Goal: Navigation & Orientation: Find specific page/section

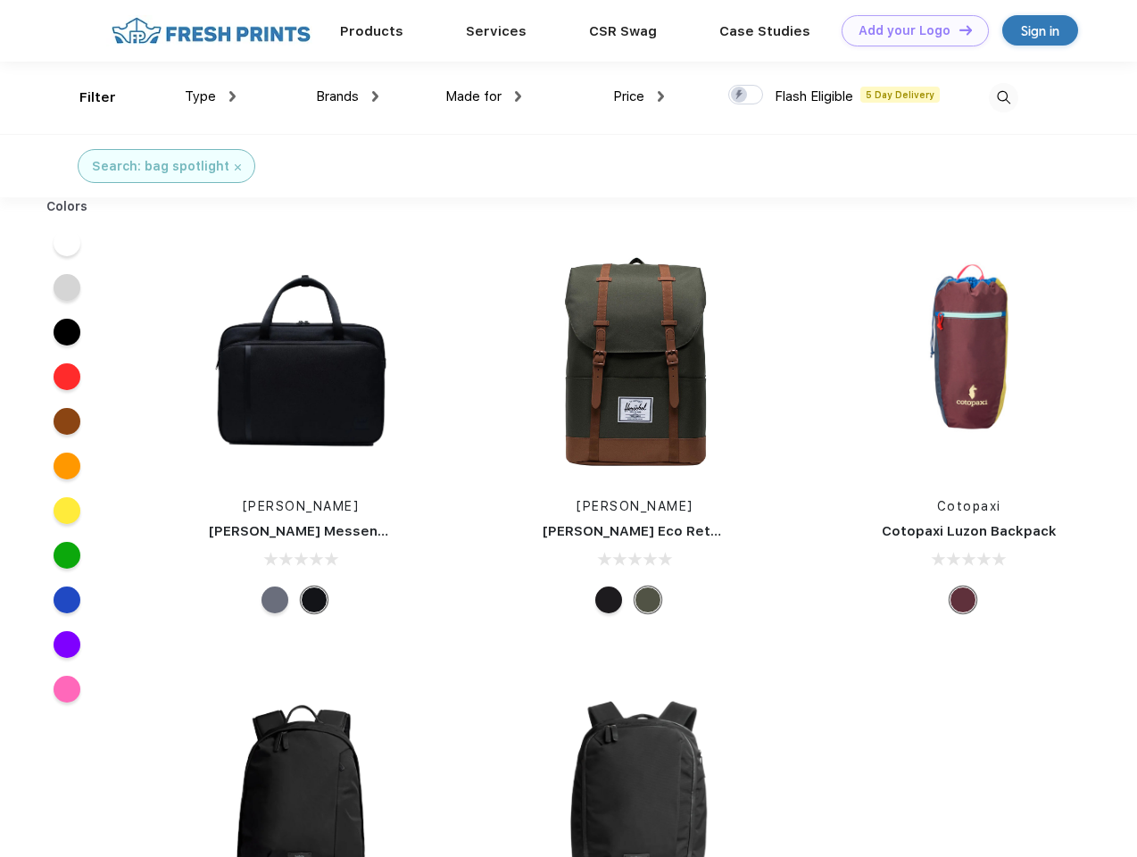
click at [908, 30] on link "Add your Logo Design Tool" at bounding box center [914, 30] width 147 height 31
click at [0, 0] on div "Design Tool" at bounding box center [0, 0] width 0 height 0
click at [957, 29] on link "Add your Logo Design Tool" at bounding box center [914, 30] width 147 height 31
click at [86, 97] on div "Filter" at bounding box center [97, 97] width 37 height 21
click at [211, 96] on span "Type" at bounding box center [200, 96] width 31 height 16
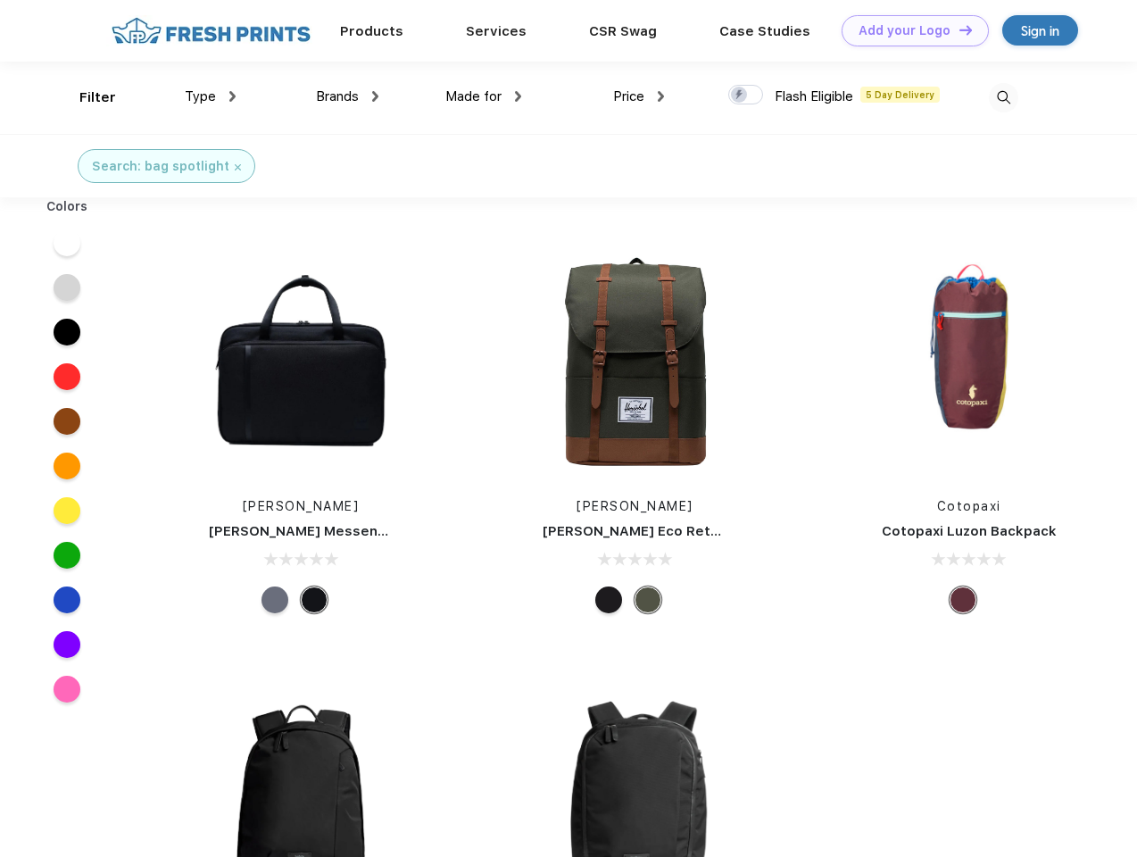
click at [347, 96] on span "Brands" at bounding box center [337, 96] width 43 height 16
click at [484, 96] on span "Made for" at bounding box center [473, 96] width 56 height 16
click at [639, 96] on span "Price" at bounding box center [628, 96] width 31 height 16
click at [746, 95] on div at bounding box center [745, 95] width 35 height 20
click at [740, 95] on input "checkbox" at bounding box center [734, 90] width 12 height 12
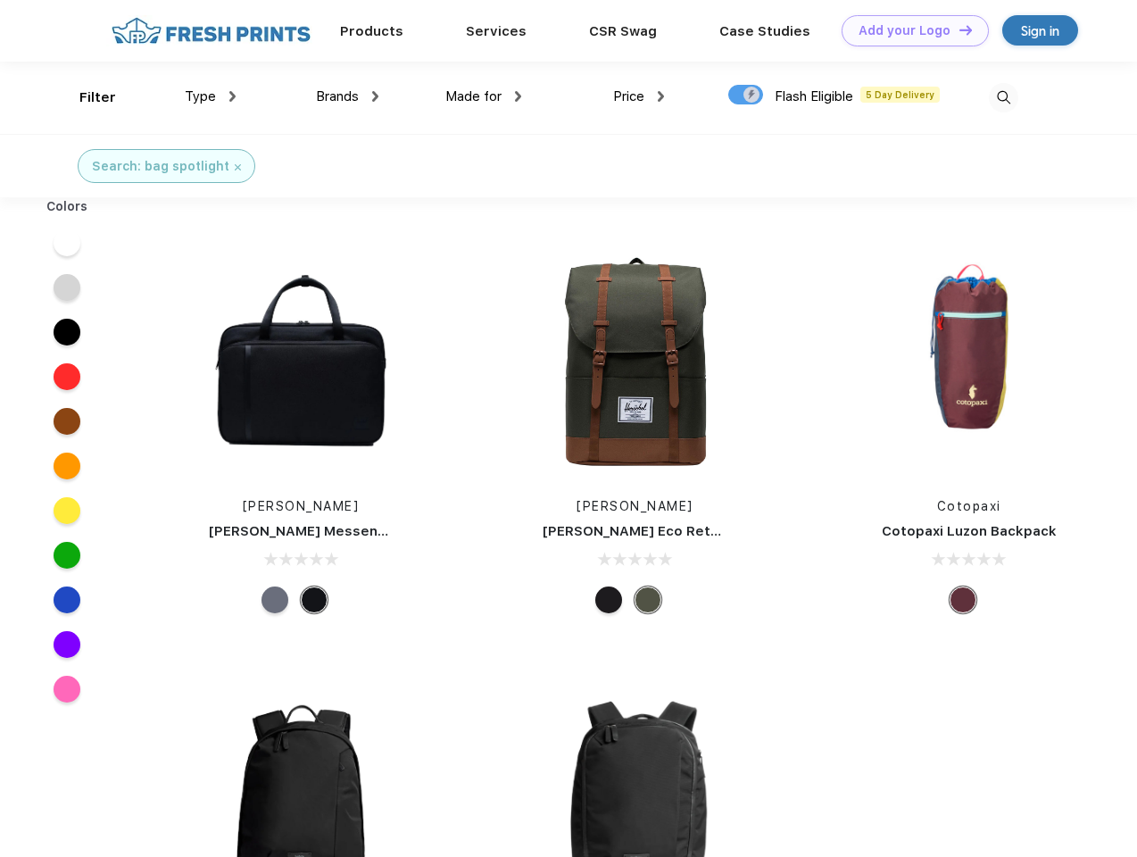
click at [1003, 97] on img at bounding box center [1003, 97] width 29 height 29
